Goal: Task Accomplishment & Management: Use online tool/utility

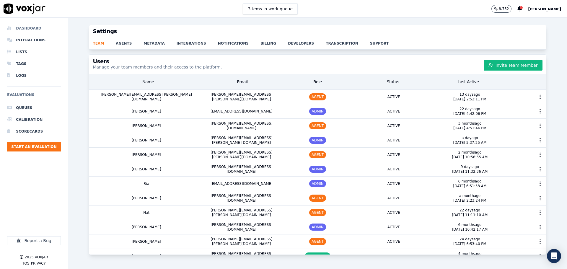
click at [40, 32] on li "Dashboard" at bounding box center [34, 28] width 54 height 12
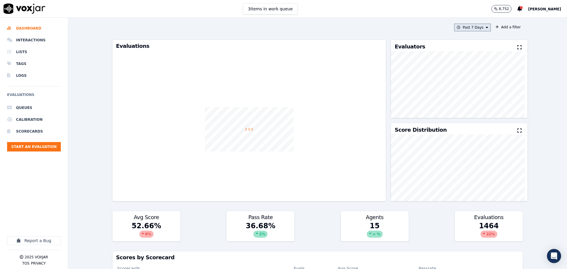
click at [474, 29] on button "Past 7 Days" at bounding box center [472, 28] width 37 height 8
click at [465, 74] on div "This Month" at bounding box center [472, 73] width 19 height 5
click at [476, 96] on button "Add" at bounding box center [482, 95] width 12 height 9
click at [498, 27] on button "Add a filter" at bounding box center [508, 27] width 30 height 7
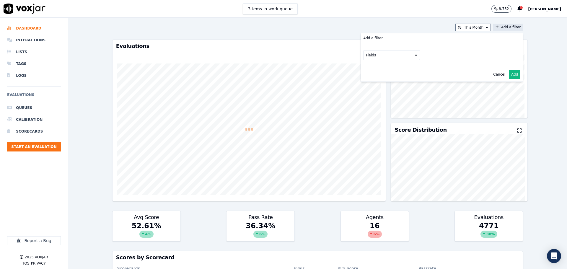
click at [372, 57] on button "Fields" at bounding box center [391, 55] width 57 height 10
click at [376, 112] on div "scorecard" at bounding box center [381, 114] width 17 height 5
click at [391, 70] on button "Fields" at bounding box center [398, 68] width 57 height 10
click at [384, 78] on label "title" at bounding box center [399, 77] width 54 height 7
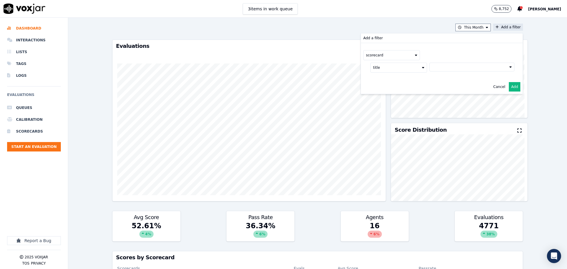
click at [433, 67] on button at bounding box center [471, 67] width 85 height 9
click at [440, 87] on div "2025 RSA Call Script 1.0 Scorecard" at bounding box center [471, 87] width 62 height 5
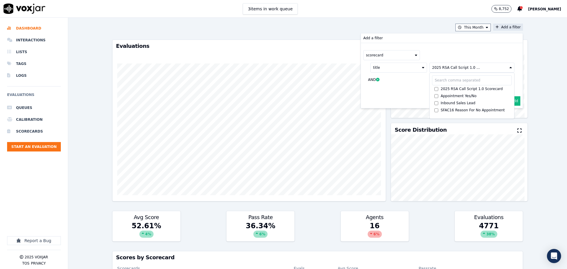
click at [509, 102] on button "Add" at bounding box center [514, 100] width 12 height 9
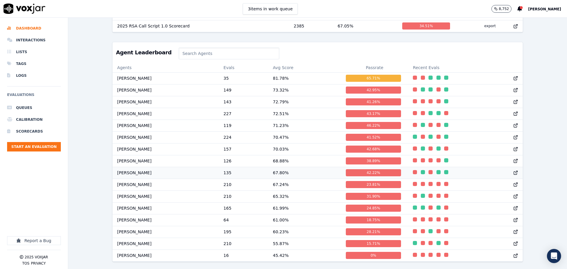
scroll to position [0, 0]
